Goal: Check status

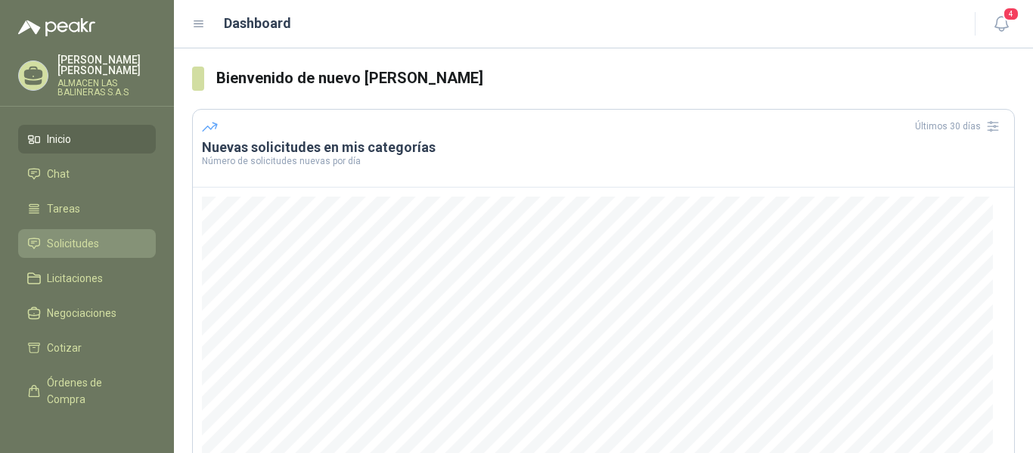
click at [69, 242] on span "Solicitudes" at bounding box center [73, 243] width 52 height 17
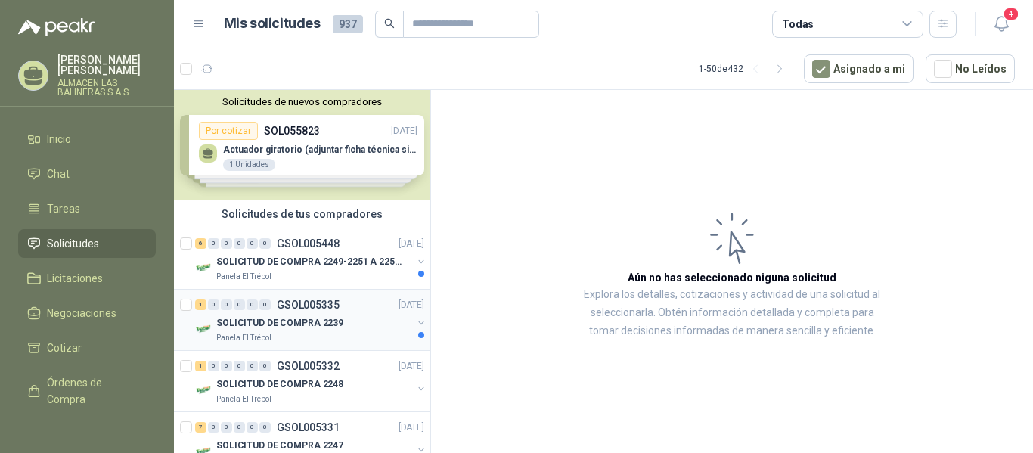
click at [317, 305] on p "GSOL005335" at bounding box center [308, 304] width 63 height 11
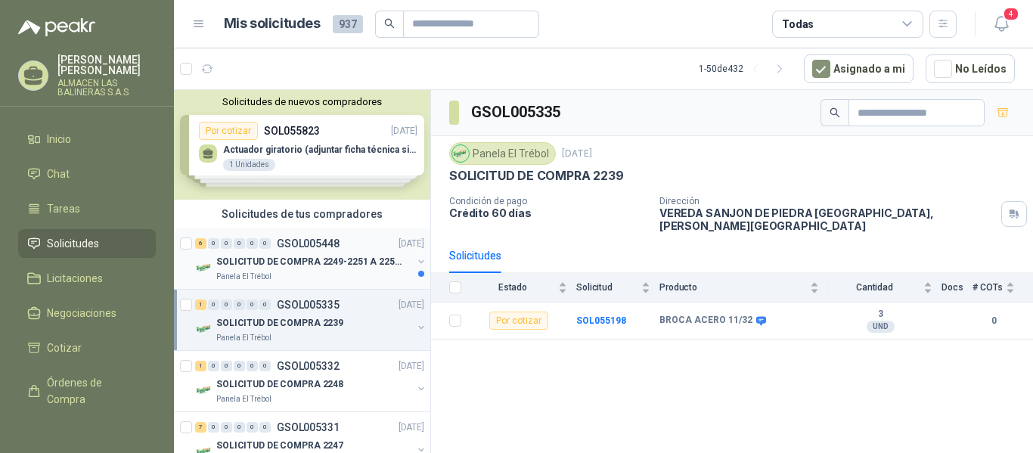
click at [314, 243] on p "GSOL005448" at bounding box center [308, 243] width 63 height 11
